Goal: Information Seeking & Learning: Understand process/instructions

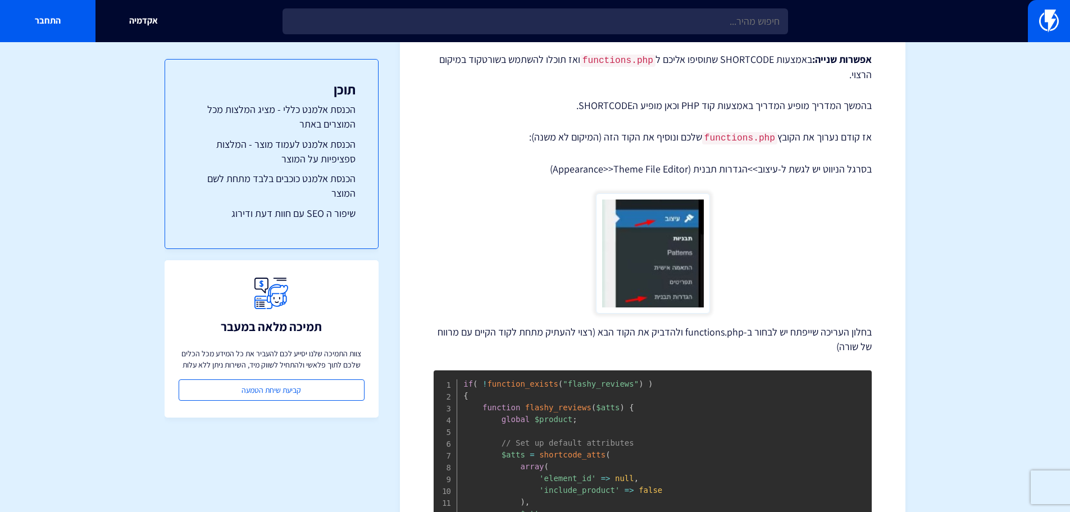
scroll to position [393, 0]
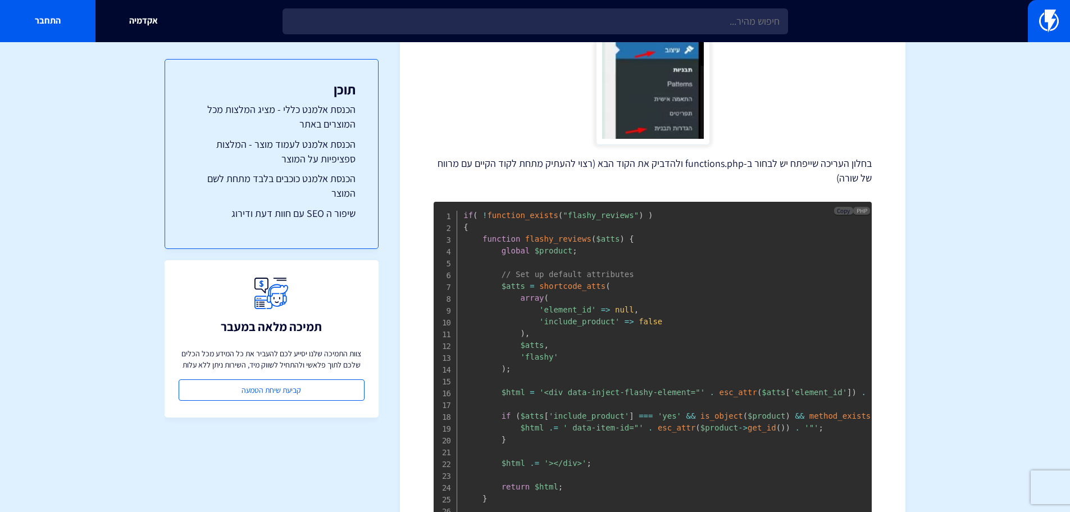
click at [848, 209] on span "Copy" at bounding box center [843, 211] width 13 height 8
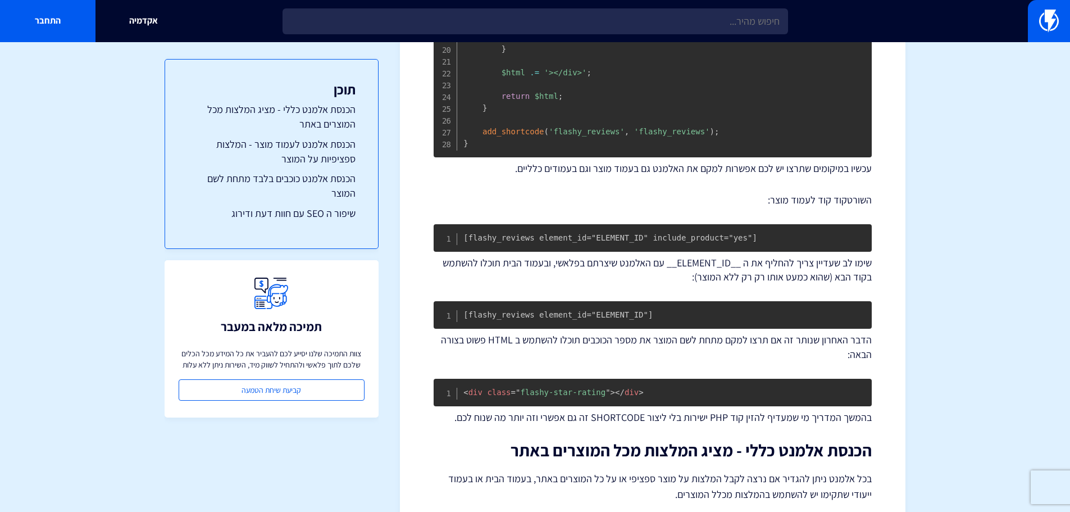
scroll to position [786, 0]
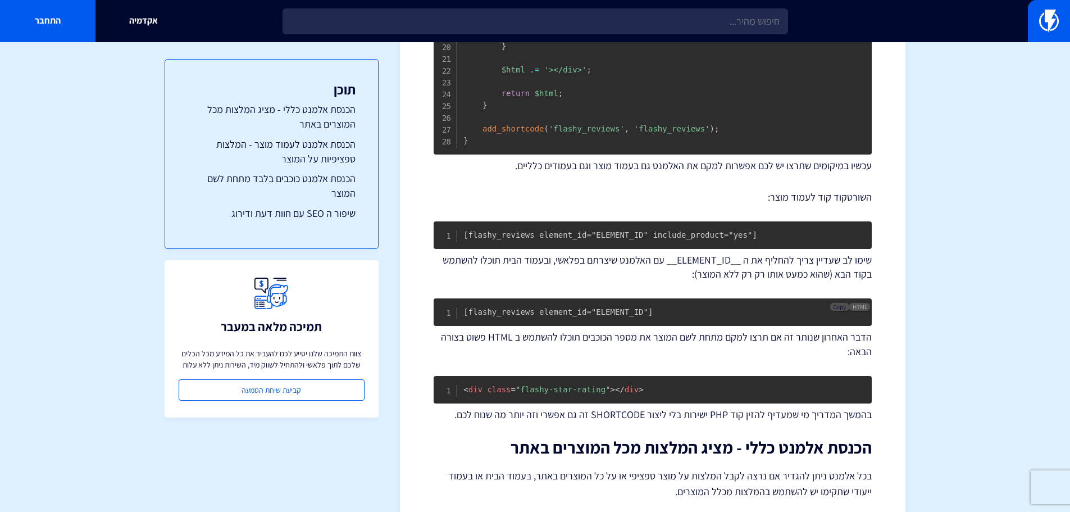
click at [838, 311] on span "Copy" at bounding box center [839, 307] width 13 height 8
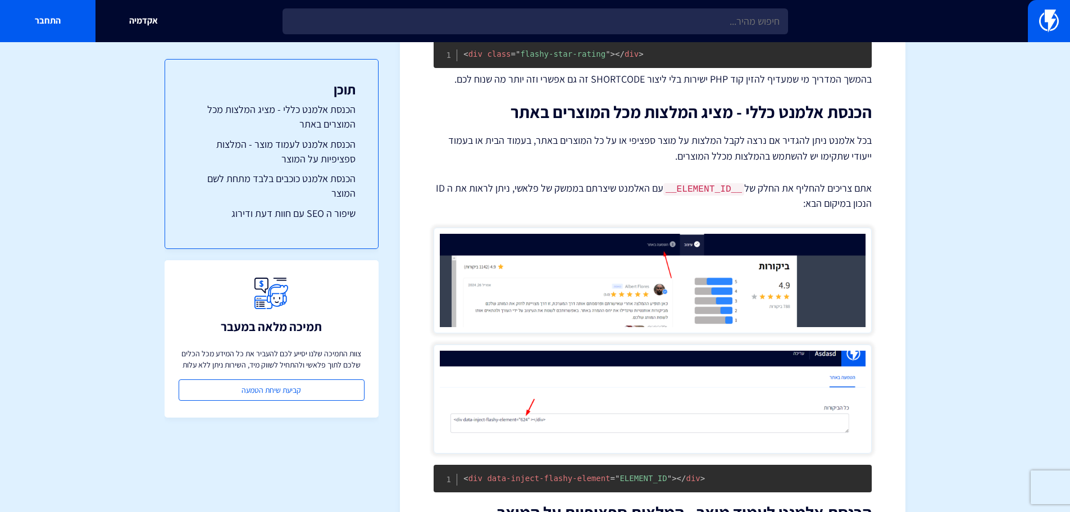
scroll to position [1123, 0]
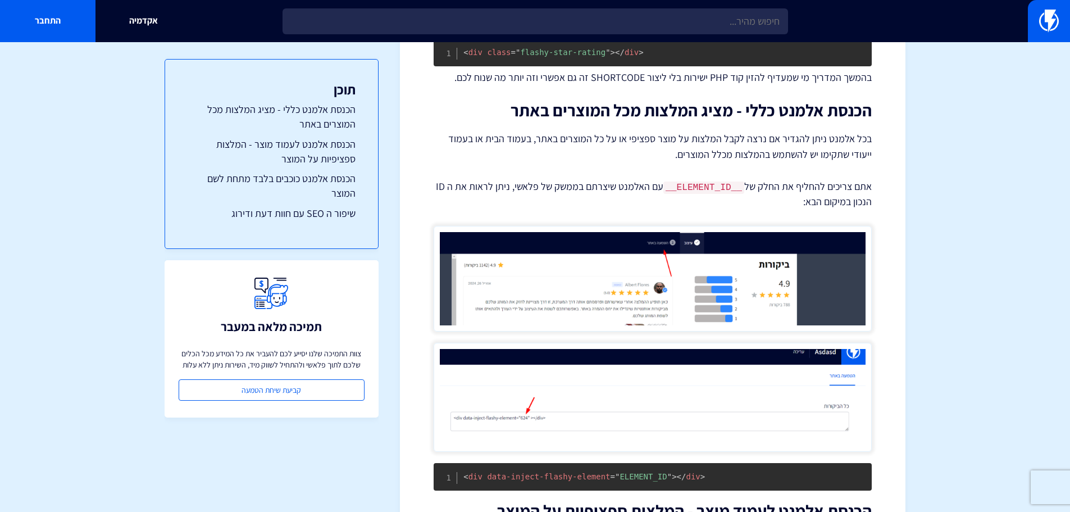
click at [699, 291] on img at bounding box center [653, 279] width 438 height 106
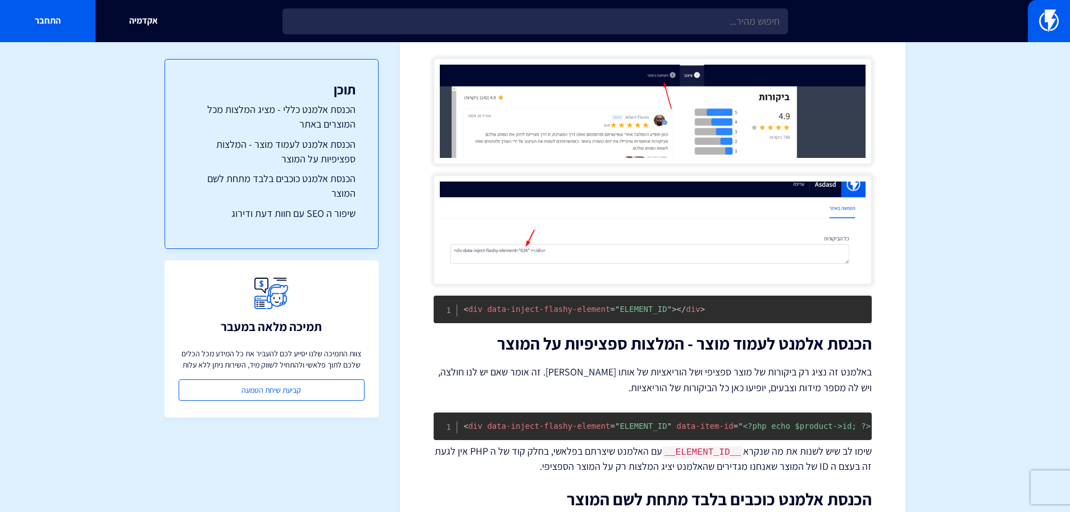
scroll to position [1292, 0]
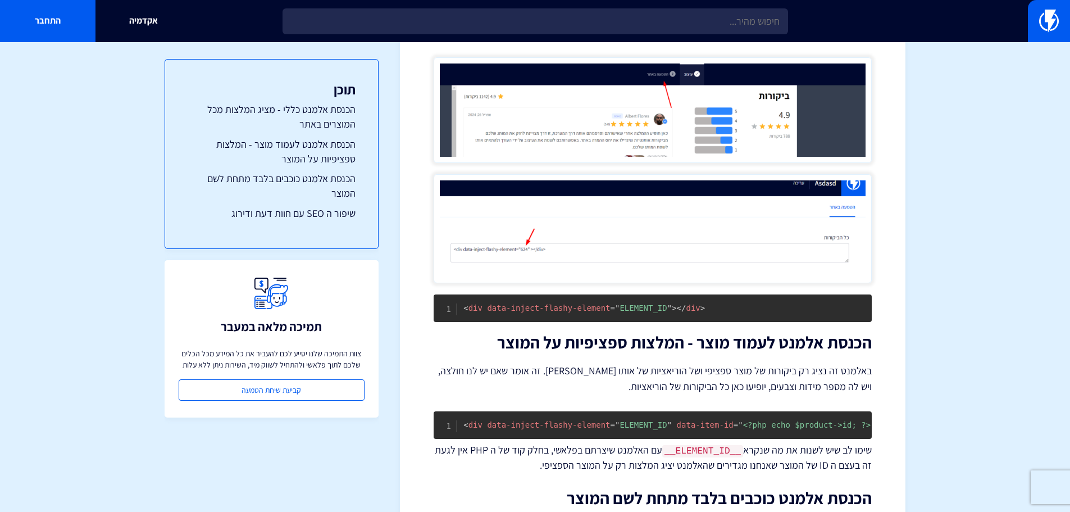
click at [537, 252] on img at bounding box center [653, 228] width 438 height 109
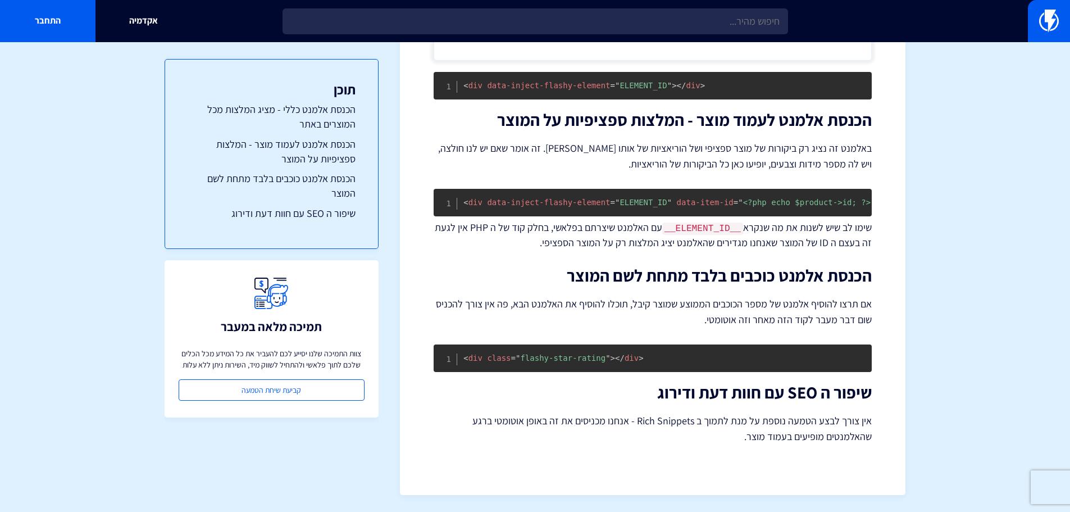
scroll to position [1348, 0]
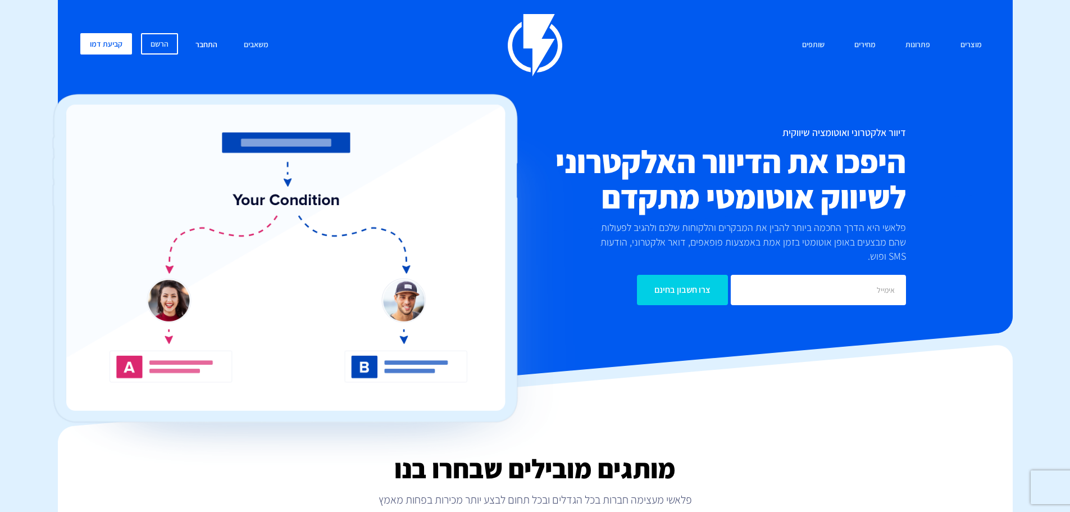
click at [198, 39] on link "התחבר" at bounding box center [206, 45] width 39 height 24
